Goal: Find specific page/section: Find specific page/section

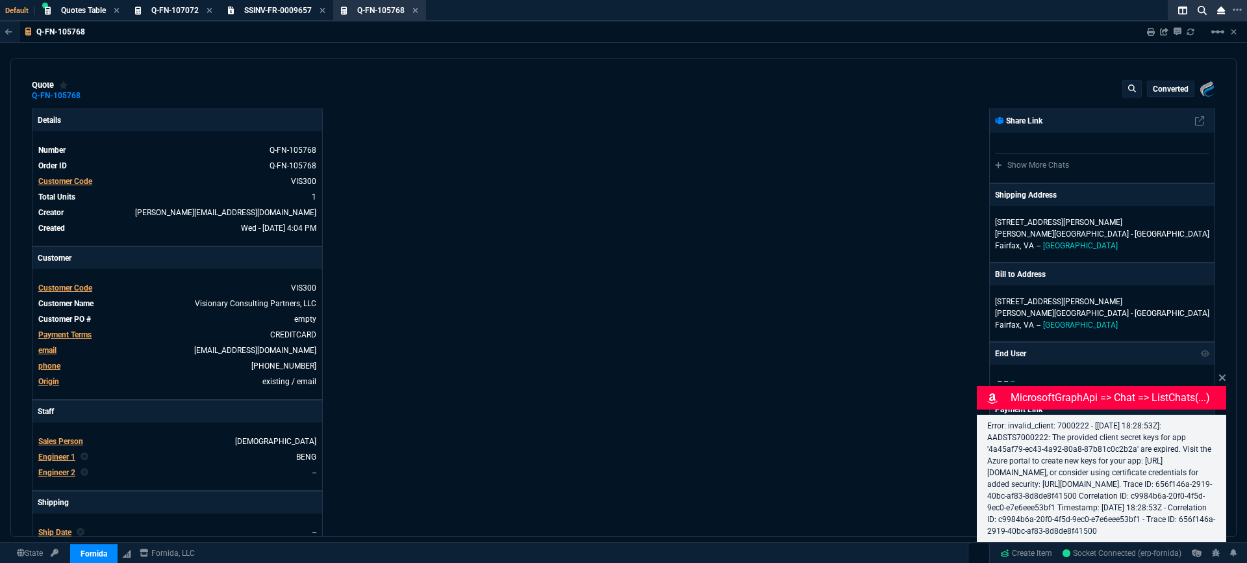
type input "34"
type input "68"
select select "3: HUAN"
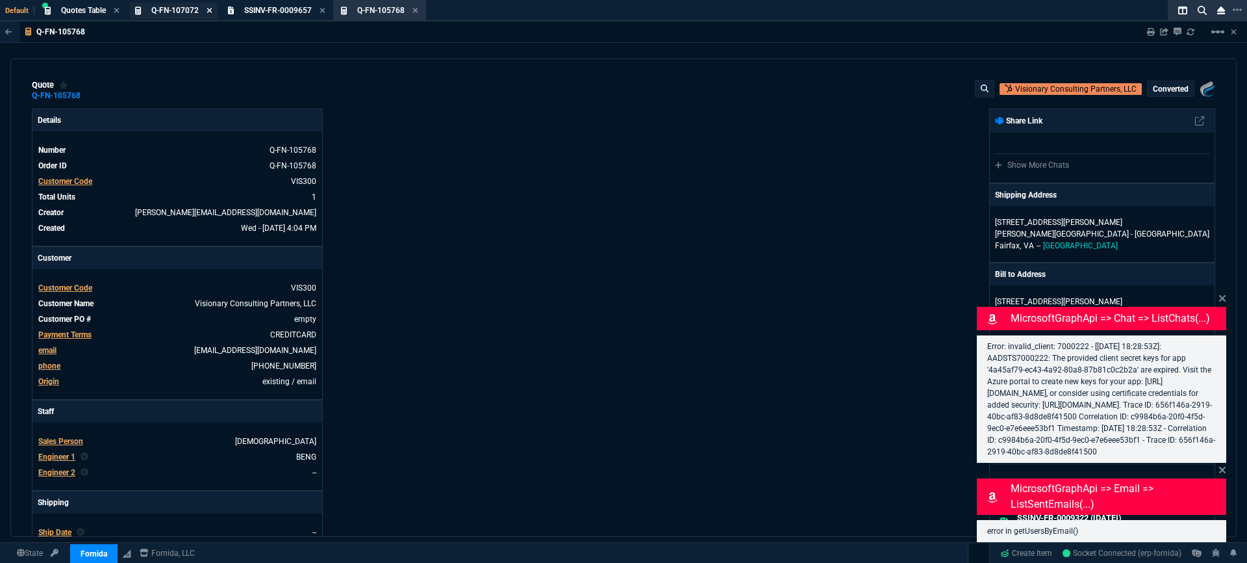
click at [210, 12] on icon at bounding box center [210, 10] width 6 height 8
drag, startPoint x: 229, startPoint y: 10, endPoint x: 240, endPoint y: 13, distance: 10.7
click at [230, 11] on icon at bounding box center [230, 10] width 6 height 8
click at [212, 12] on icon at bounding box center [210, 10] width 6 height 8
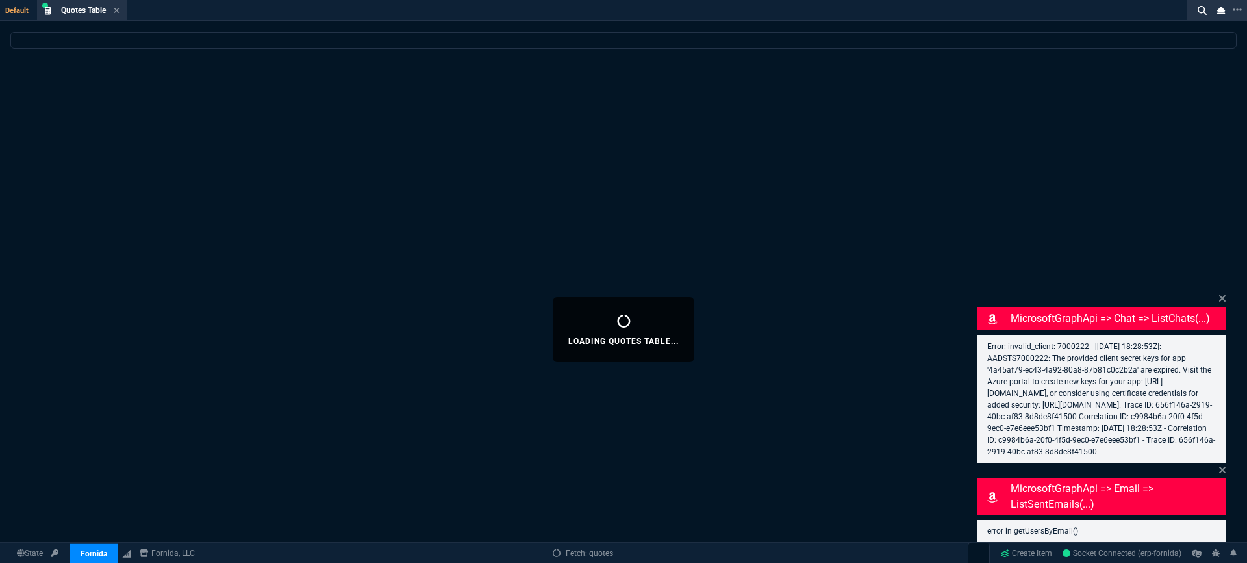
select select
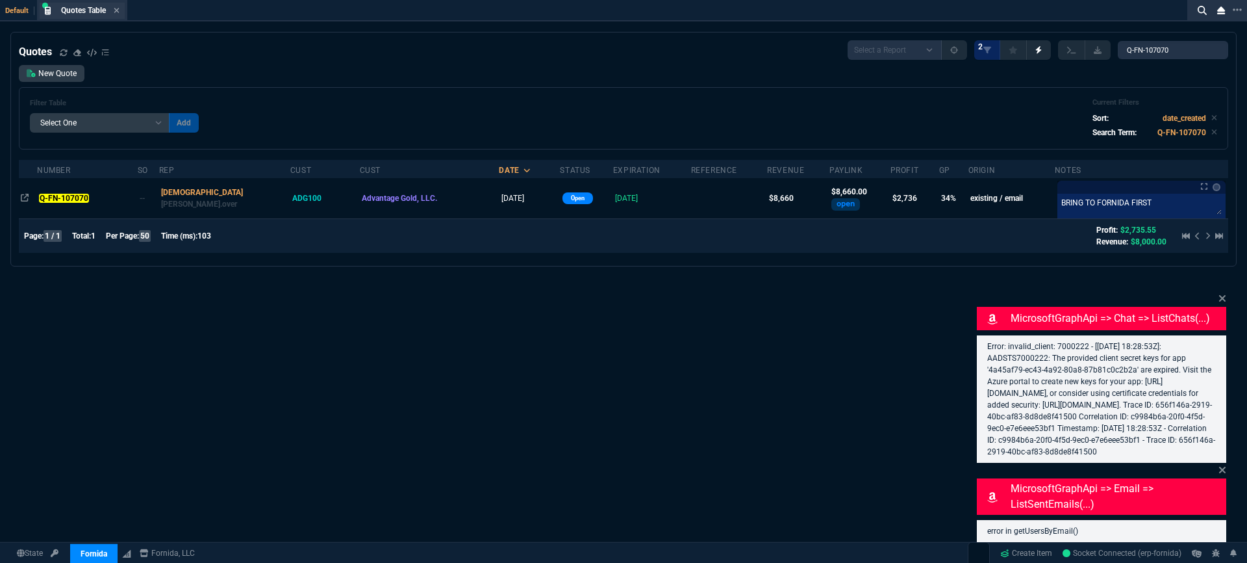
click at [121, 11] on div "Quotes Table Quote" at bounding box center [82, 11] width 85 height 16
click at [118, 12] on icon at bounding box center [117, 10] width 6 height 8
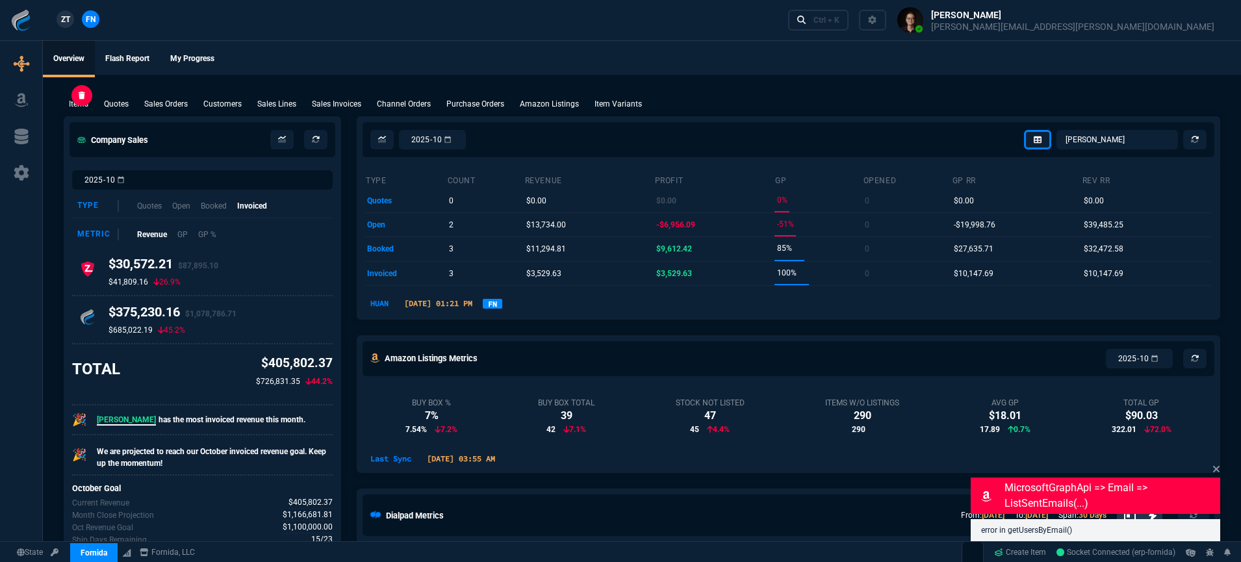
click at [71, 108] on p "Items" at bounding box center [78, 104] width 19 height 12
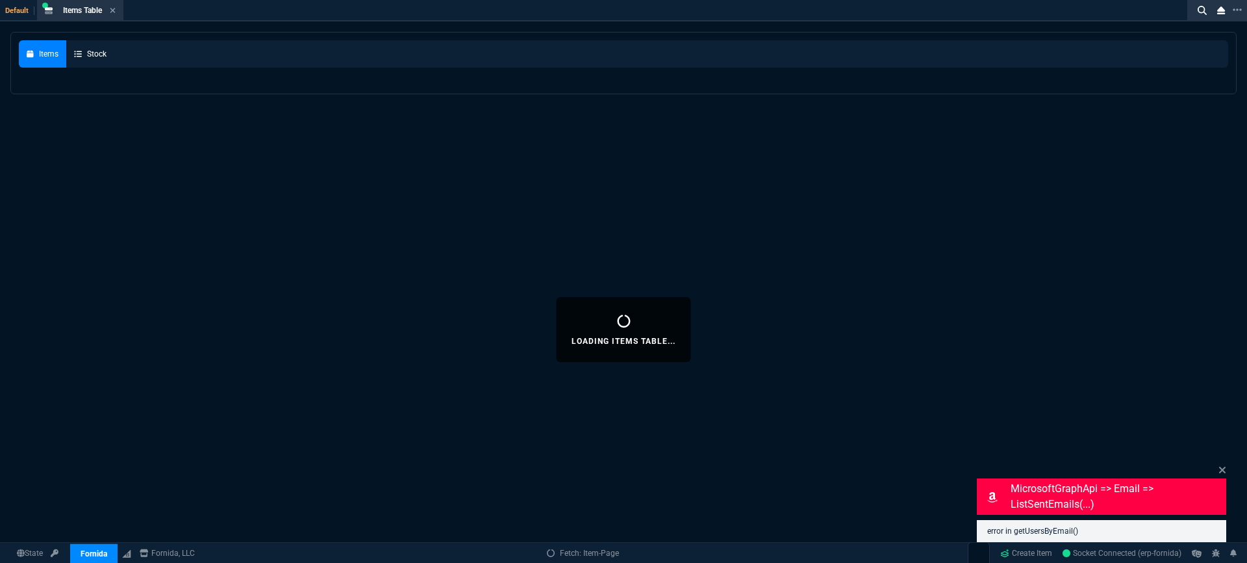
select select
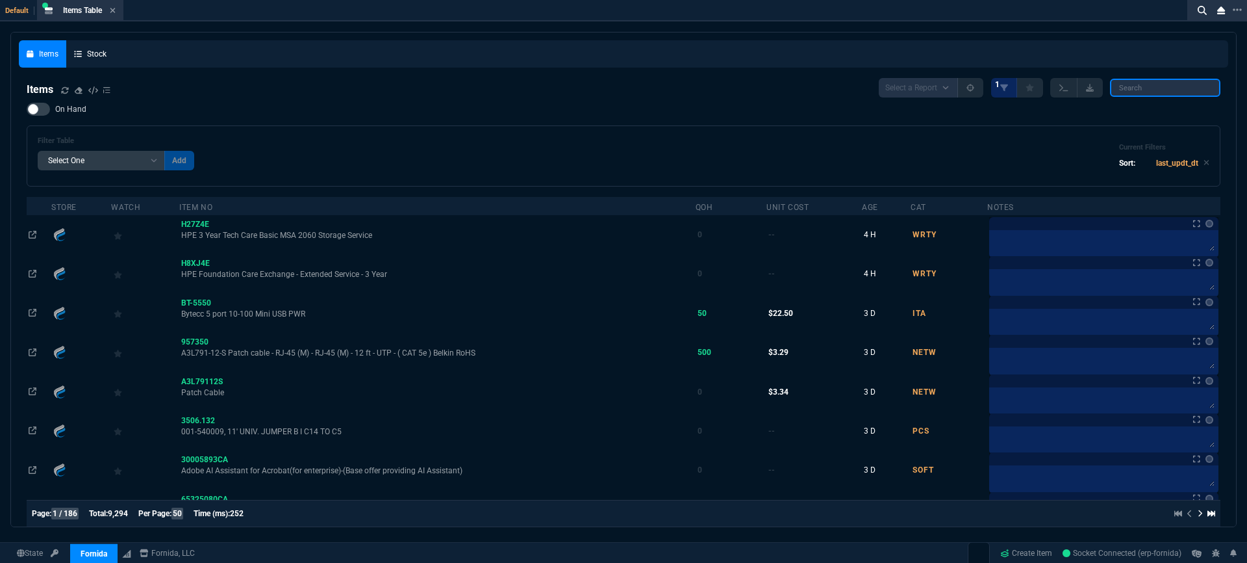
click at [1154, 87] on input "search" at bounding box center [1165, 88] width 110 height 18
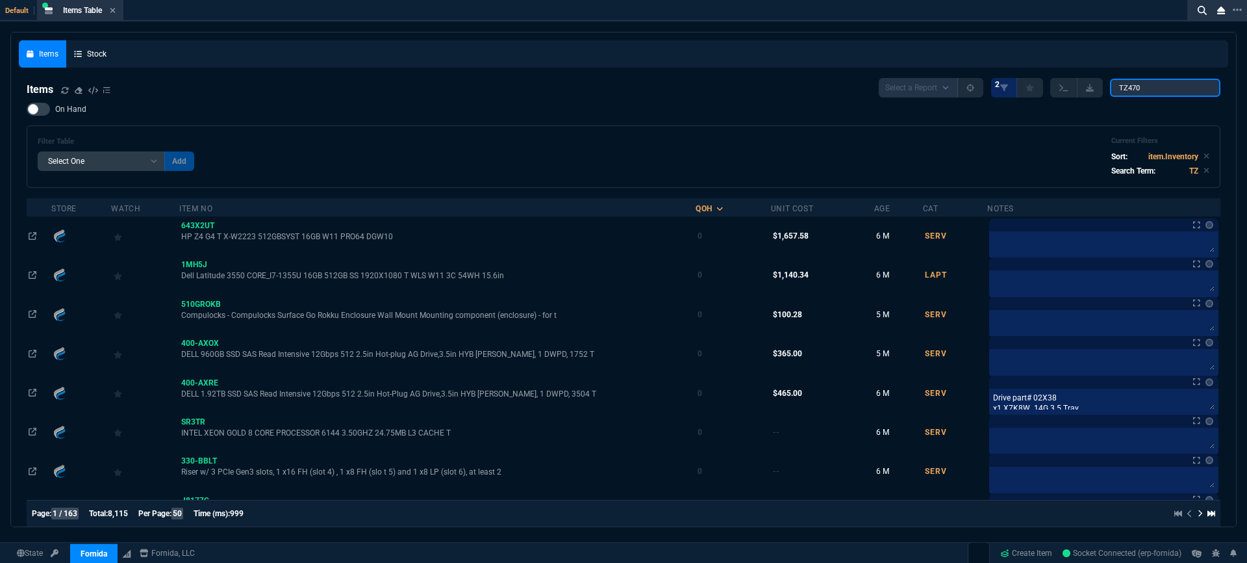
type input "TZ470"
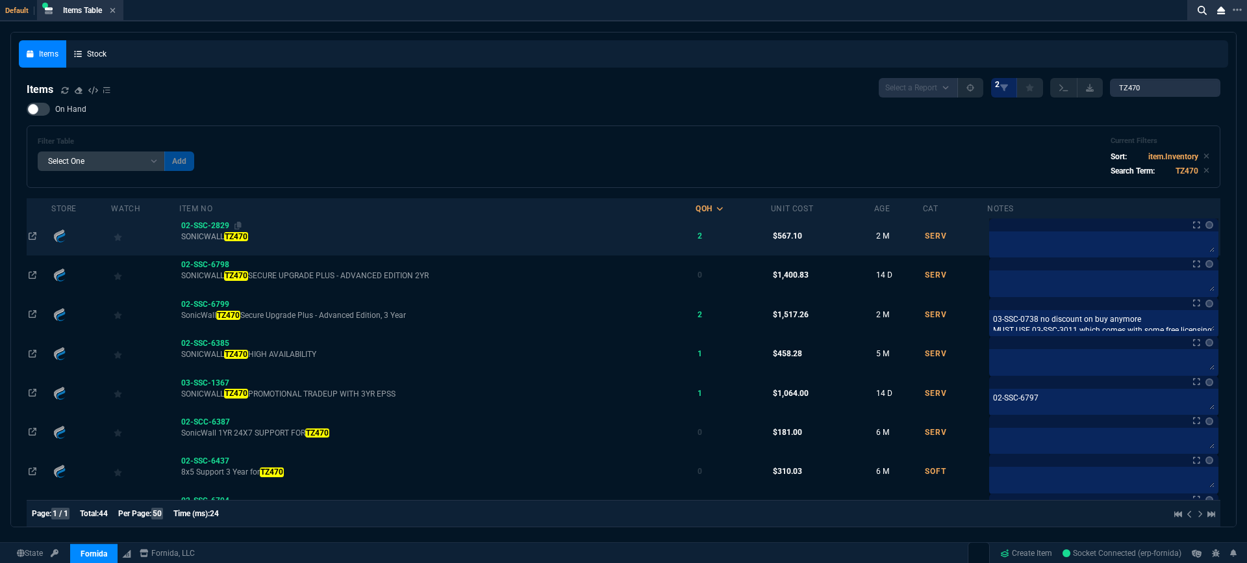
click at [210, 225] on span "02-SSC-2829" at bounding box center [205, 225] width 48 height 9
